Goal: Task Accomplishment & Management: Use online tool/utility

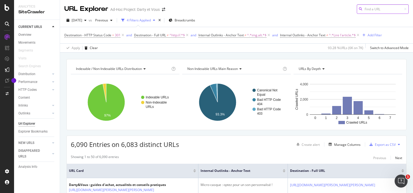
scroll to position [108, 0]
